Goal: Task Accomplishment & Management: Complete application form

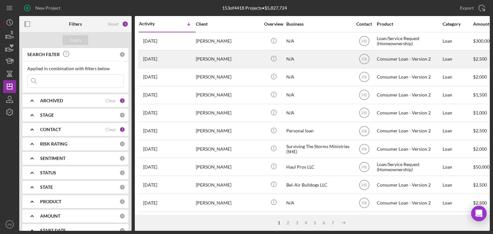
click at [221, 57] on div "[PERSON_NAME]" at bounding box center [228, 59] width 64 height 17
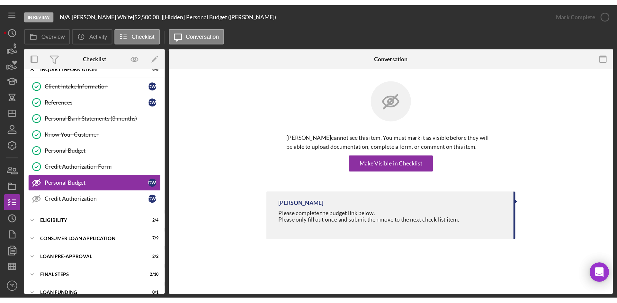
scroll to position [9, 0]
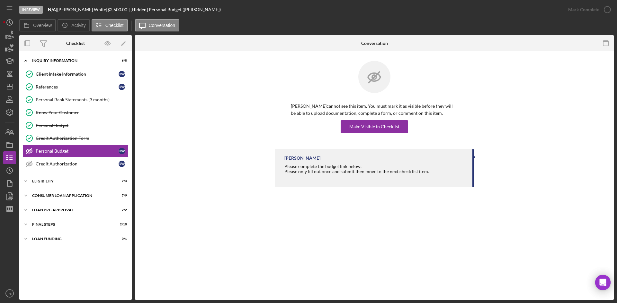
click at [404, 16] on div "In Review N/A | [PERSON_NAME] | $2,500.00 | [Hidden] Personal Budget ([PERSON_N…" at bounding box center [290, 9] width 542 height 19
click at [42, 178] on div "Icon/Expander Eligibility 2 / 4" at bounding box center [75, 181] width 112 height 13
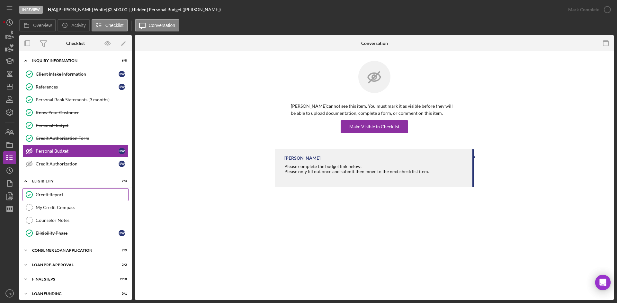
scroll to position [4, 0]
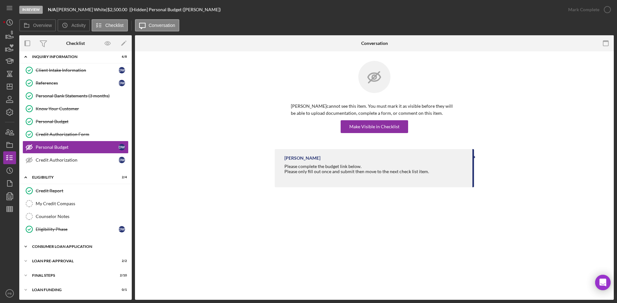
click at [65, 234] on div "Icon/Expander Consumer Loan Application 7 / 9" at bounding box center [75, 247] width 112 height 13
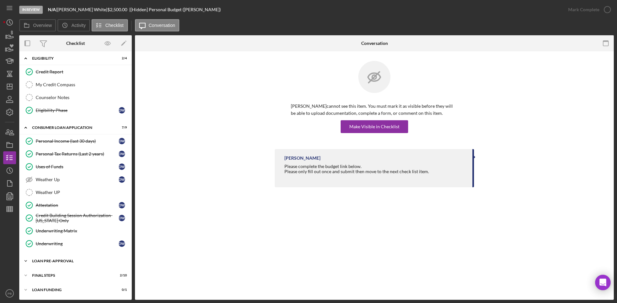
click at [55, 234] on div "Loan Pre-Approval" at bounding box center [78, 261] width 92 height 4
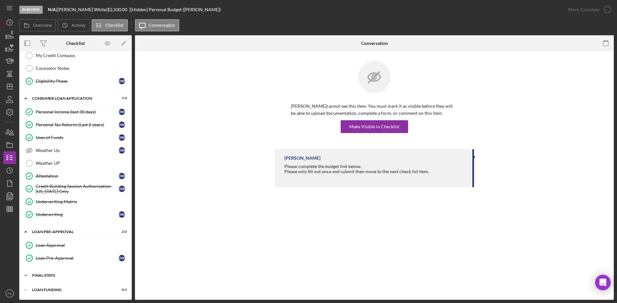
scroll to position [152, 0]
click at [52, 234] on div "Icon/Expander Inquiry Information 6 / 8 Client Intake Information Client Intake…" at bounding box center [75, 99] width 112 height 395
click at [53, 234] on div "FINAL STEPS" at bounding box center [78, 276] width 92 height 4
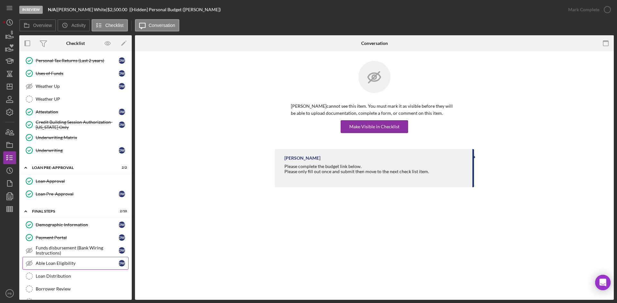
scroll to position [249, 0]
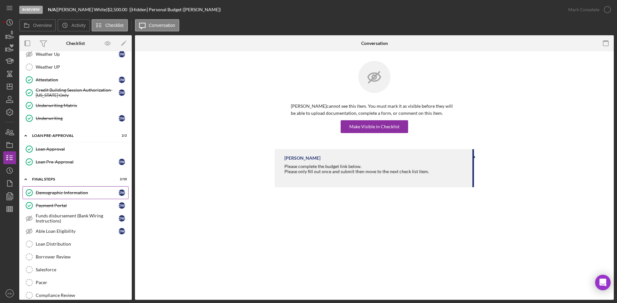
click at [68, 194] on div "Demographic Information" at bounding box center [77, 192] width 83 height 5
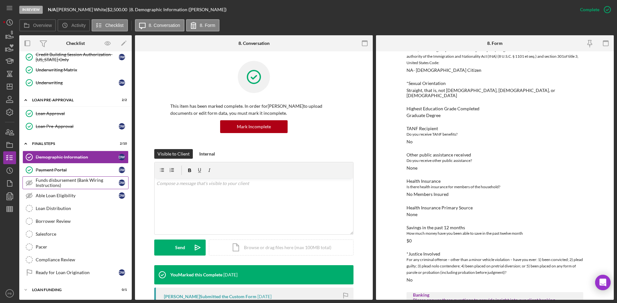
scroll to position [124, 0]
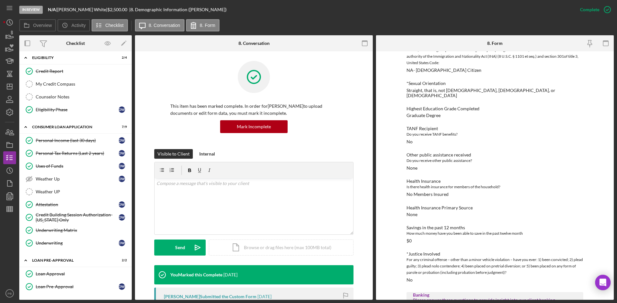
drag, startPoint x: 54, startPoint y: 139, endPoint x: 203, endPoint y: 136, distance: 149.7
click at [54, 139] on div "Personal Income (last 30 days)" at bounding box center [77, 140] width 83 height 5
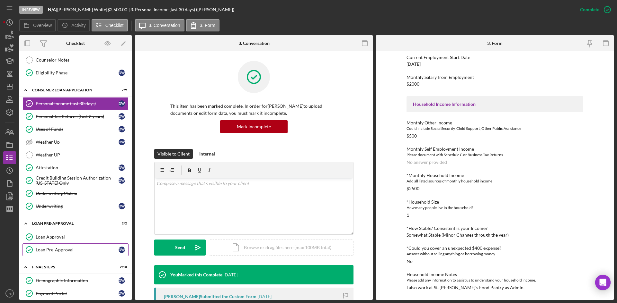
scroll to position [284, 0]
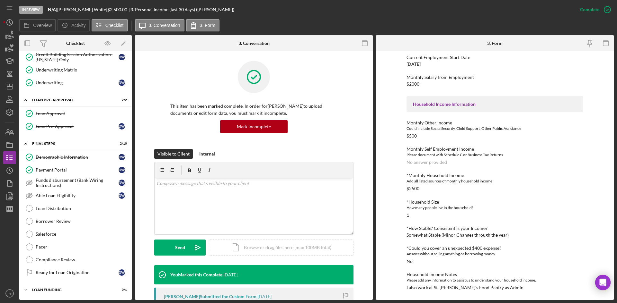
drag, startPoint x: 54, startPoint y: 160, endPoint x: 161, endPoint y: 155, distance: 106.4
click at [54, 160] on div "Demographic Information" at bounding box center [77, 157] width 83 height 5
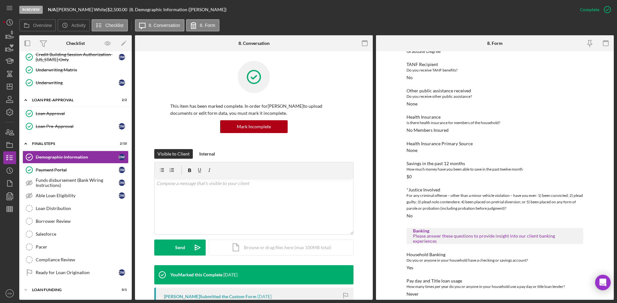
scroll to position [188, 0]
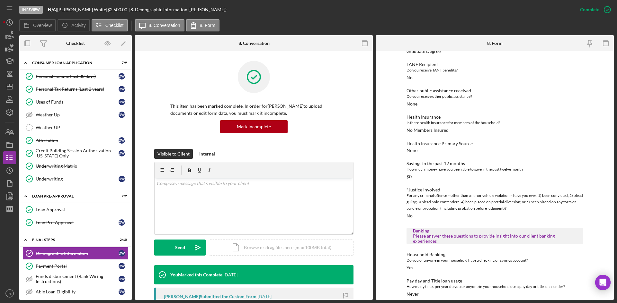
drag, startPoint x: 65, startPoint y: 76, endPoint x: 224, endPoint y: 101, distance: 161.3
click at [65, 76] on div "Personal Income (last 30 days)" at bounding box center [77, 76] width 83 height 5
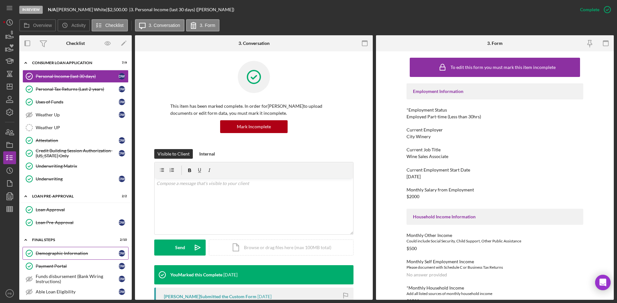
scroll to position [284, 0]
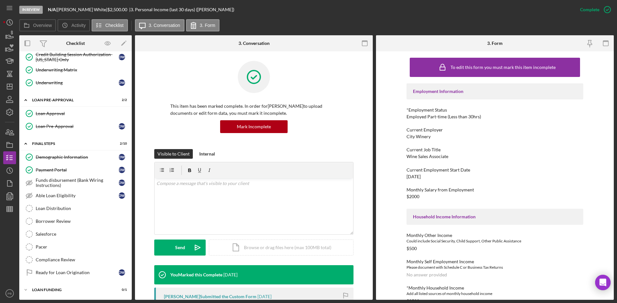
drag, startPoint x: 56, startPoint y: 156, endPoint x: 174, endPoint y: 163, distance: 118.4
click at [56, 156] on div "Demographic Information" at bounding box center [77, 157] width 83 height 5
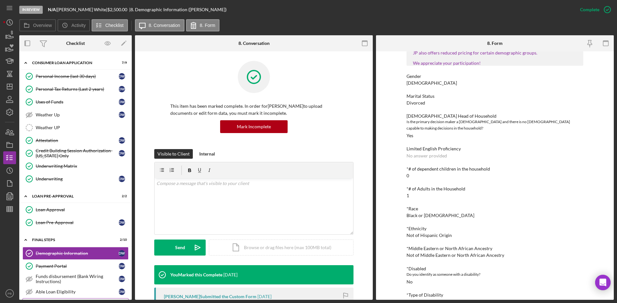
scroll to position [284, 0]
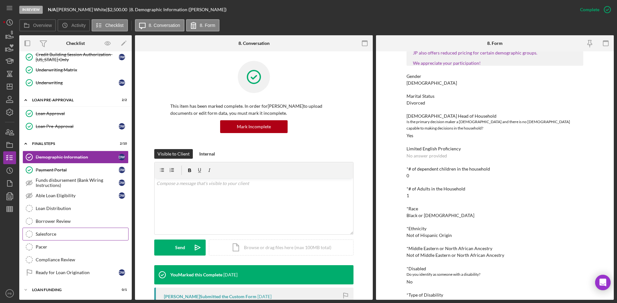
click at [51, 234] on div "Salesforce" at bounding box center [82, 234] width 92 height 5
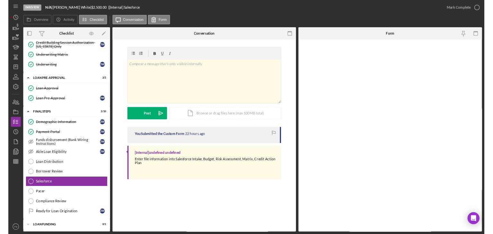
scroll to position [284, 0]
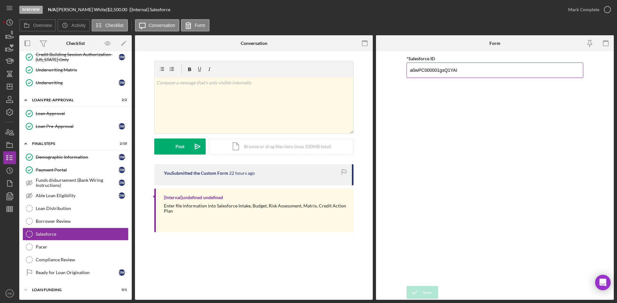
click at [493, 66] on input "a0wPC000001gsQ1YAI" at bounding box center [494, 70] width 177 height 15
click at [493, 9] on div "Mark Complete" at bounding box center [583, 9] width 31 height 13
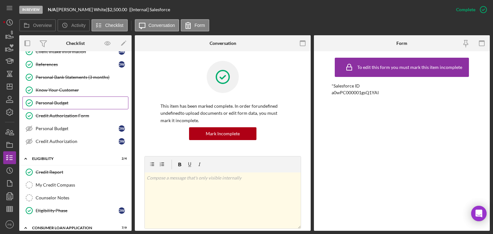
scroll to position [0, 0]
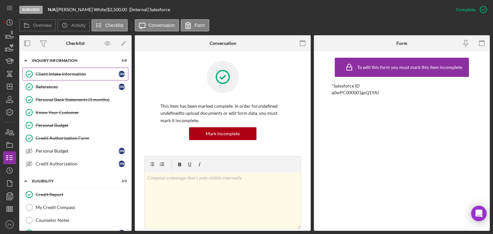
click at [62, 72] on div "Client Intake Information" at bounding box center [77, 74] width 83 height 5
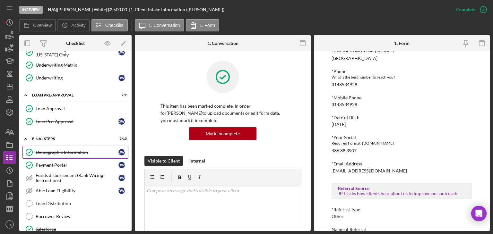
scroll to position [321, 0]
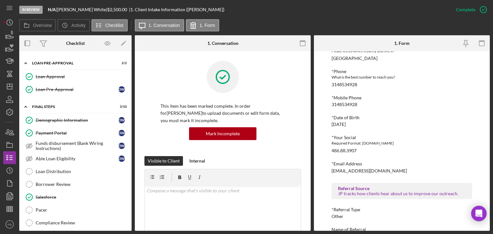
drag, startPoint x: 63, startPoint y: 180, endPoint x: 183, endPoint y: 175, distance: 119.9
click at [63, 182] on div "Borrower Review" at bounding box center [82, 184] width 92 height 5
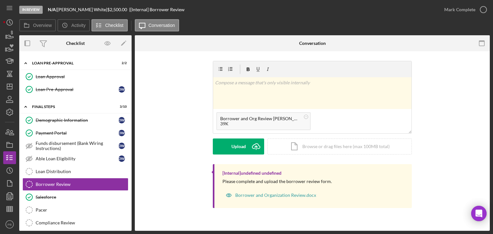
click at [246, 156] on div "v Color teal Color pink Remove color Add row above Add row below Add column bef…" at bounding box center [312, 112] width 199 height 103
click at [243, 148] on div "Upload" at bounding box center [239, 147] width 14 height 16
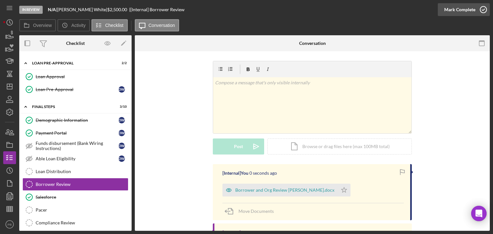
click at [464, 11] on div "Mark Complete" at bounding box center [459, 9] width 31 height 13
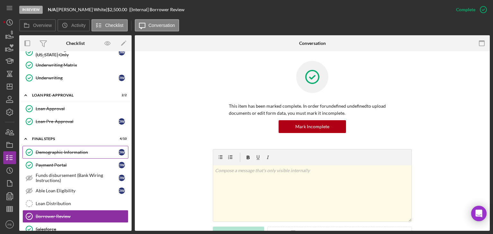
scroll to position [321, 0]
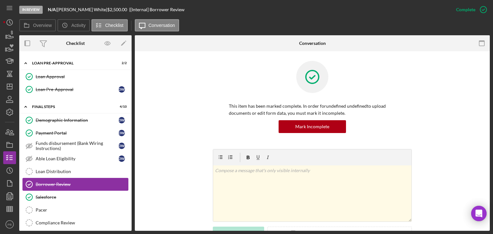
click at [55, 182] on div "Borrower Review" at bounding box center [82, 184] width 92 height 5
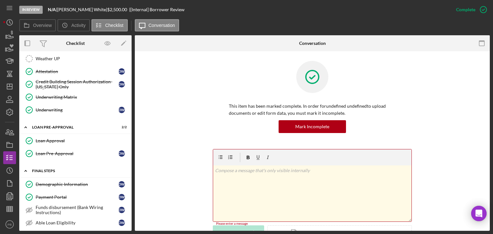
scroll to position [225, 0]
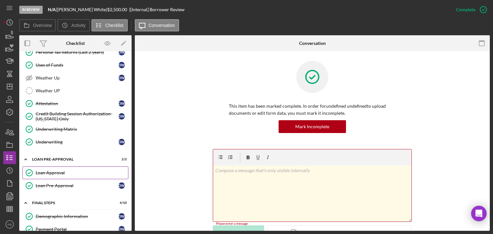
click at [53, 167] on link "Loan Approval Loan Approval" at bounding box center [75, 173] width 106 height 13
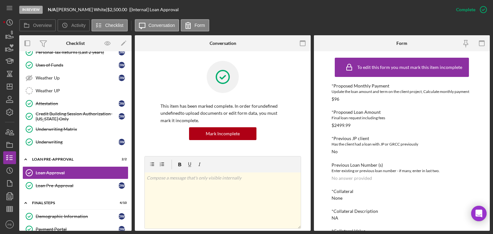
scroll to position [348, 0]
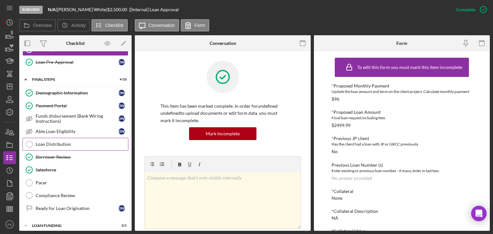
drag, startPoint x: 52, startPoint y: 143, endPoint x: 92, endPoint y: 140, distance: 40.6
click at [52, 143] on link "Loan Distribution Loan Distribution" at bounding box center [75, 144] width 106 height 13
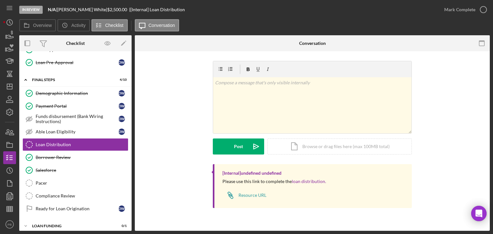
scroll to position [348, 0]
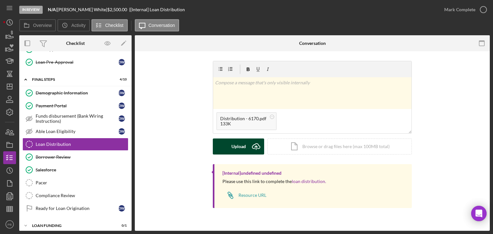
click at [238, 145] on div "Upload" at bounding box center [239, 147] width 14 height 16
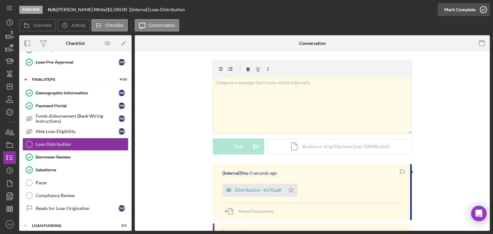
click at [457, 14] on div "Mark Complete" at bounding box center [459, 9] width 31 height 13
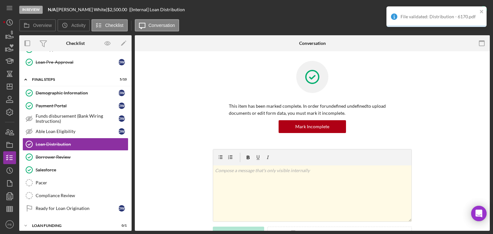
scroll to position [160, 0]
